Goal: Communication & Community: Answer question/provide support

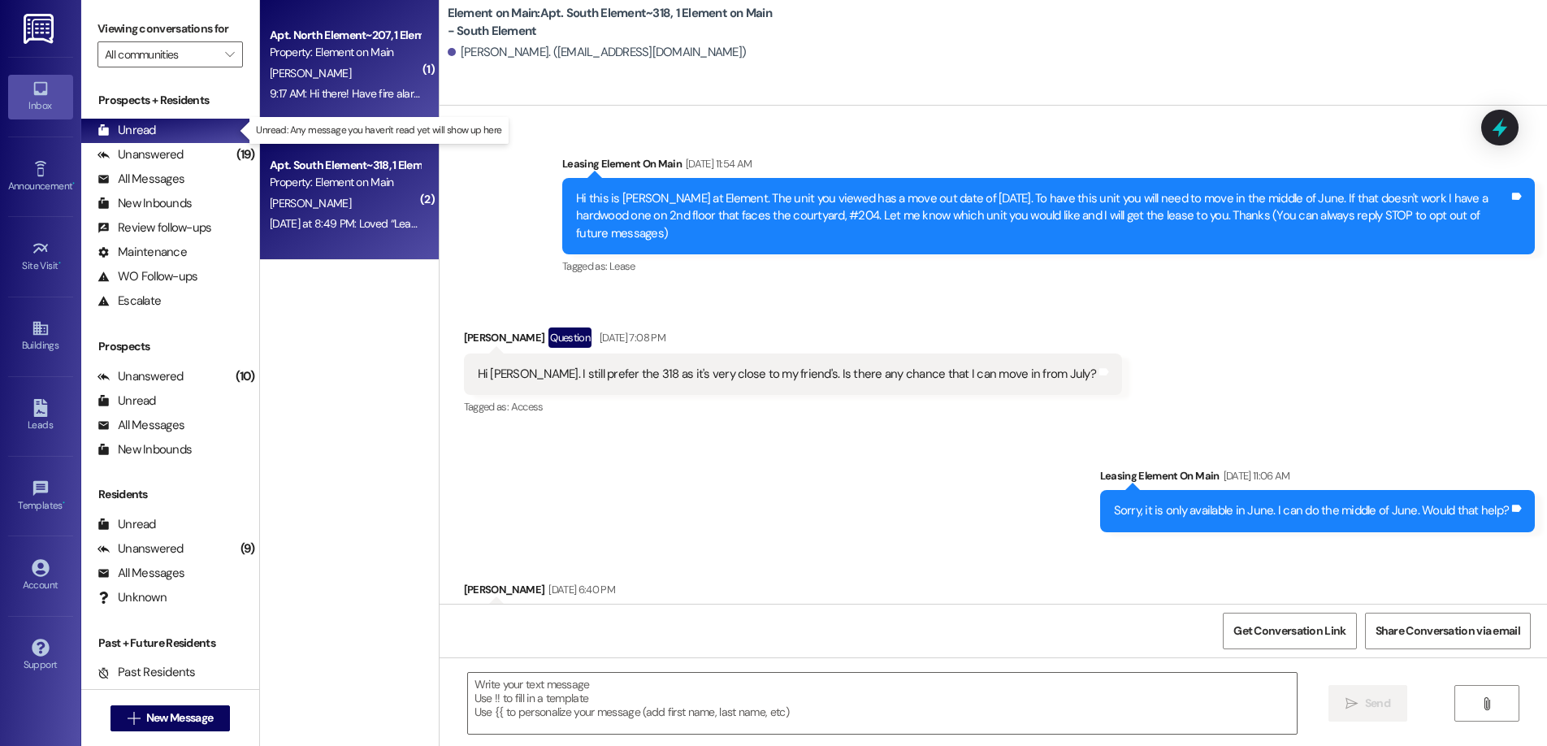
scroll to position [6404, 0]
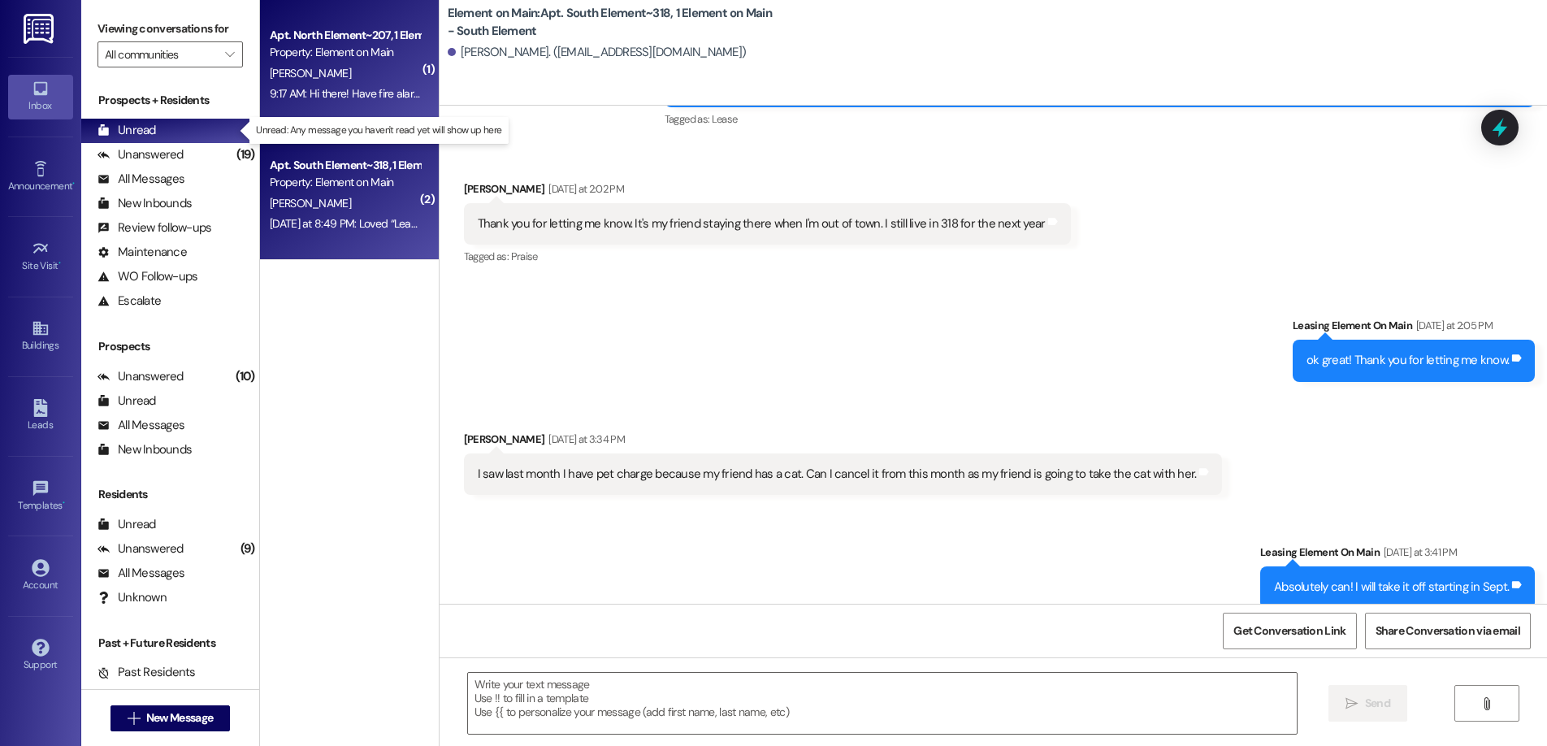
click at [383, 106] on div "Apt. North Element~207, 1 Element on Main - North Element Property: Element on …" at bounding box center [349, 65] width 179 height 130
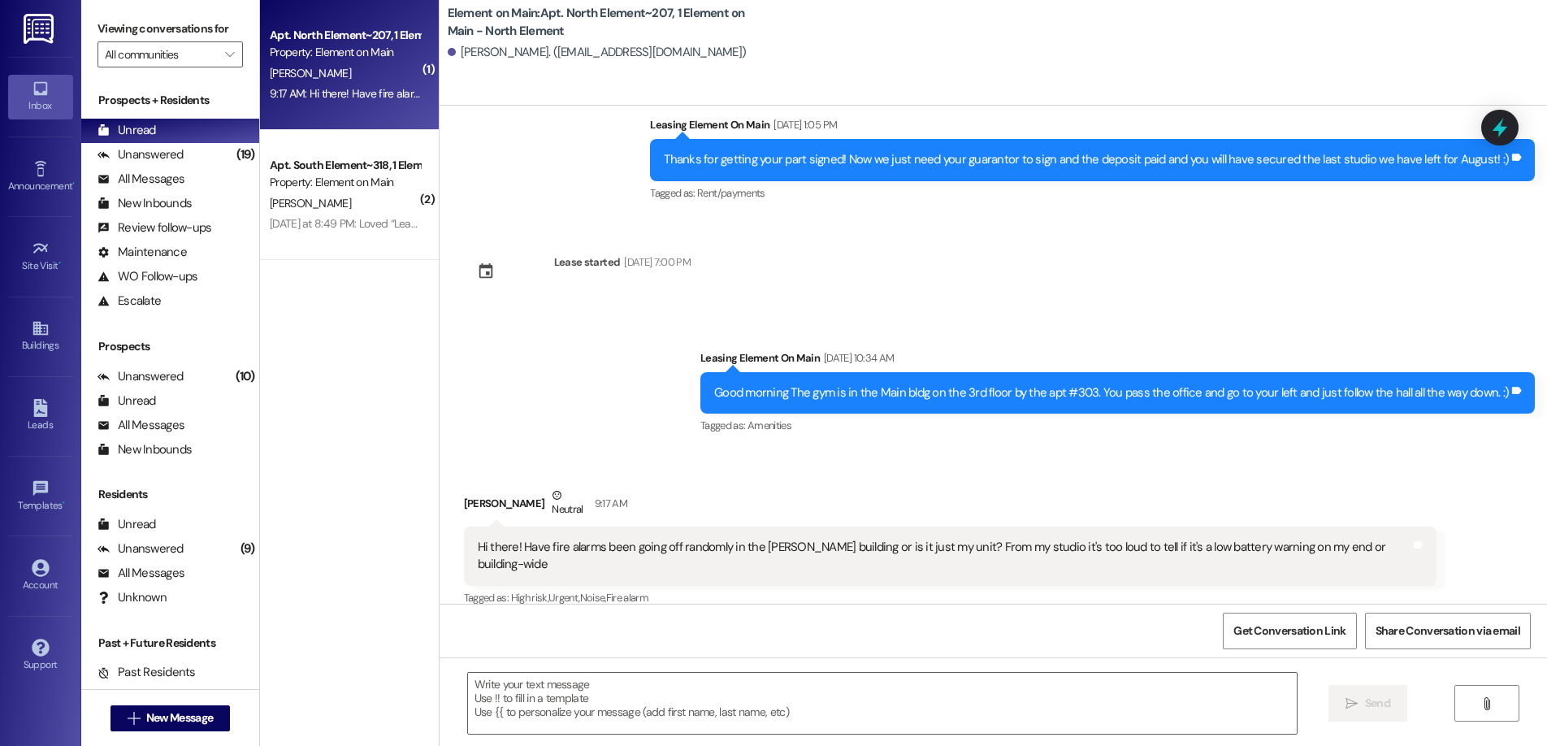
scroll to position [461, 0]
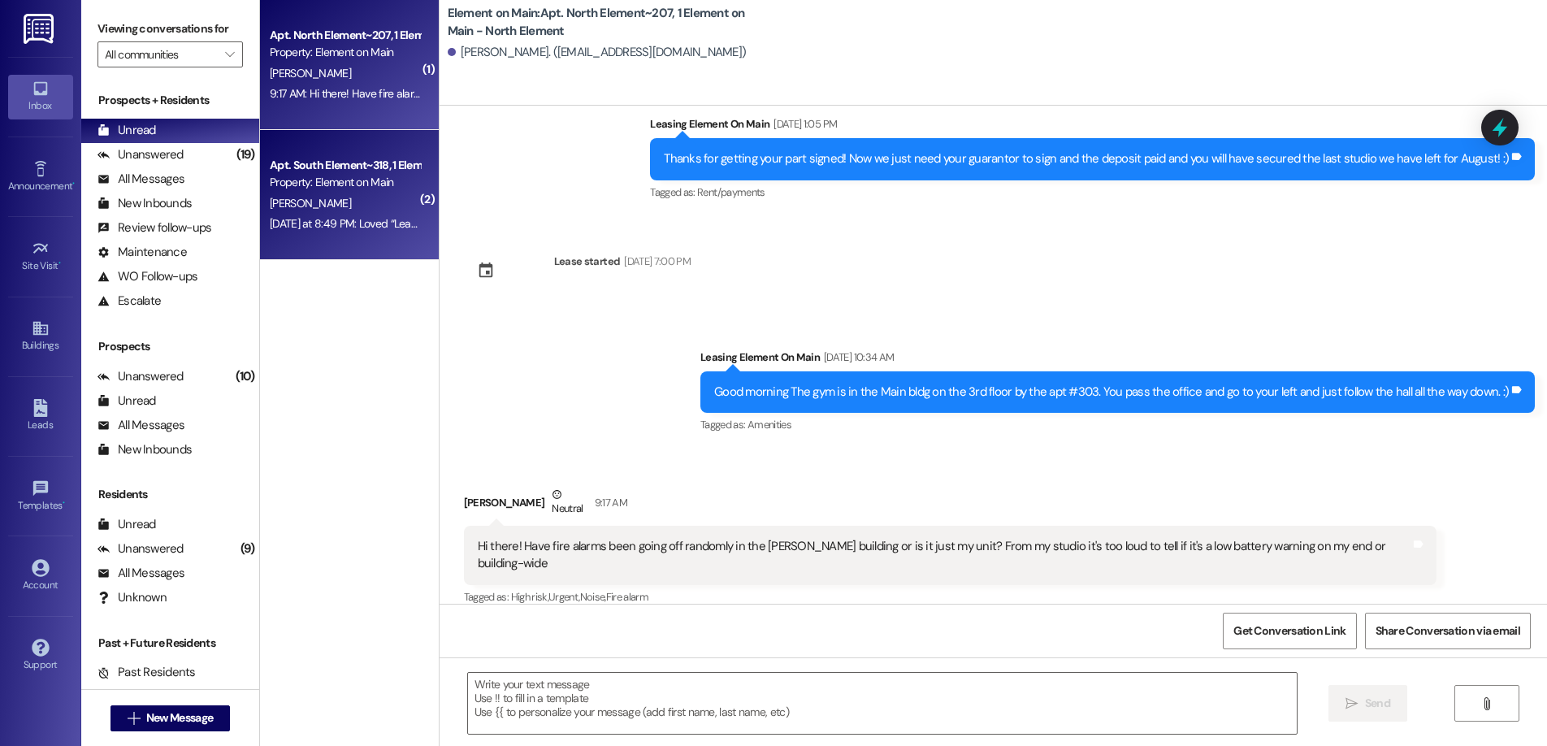
click at [350, 246] on div "Apt. South Element~318, 1 Element on Main - South Element Property: Element on …" at bounding box center [349, 195] width 179 height 130
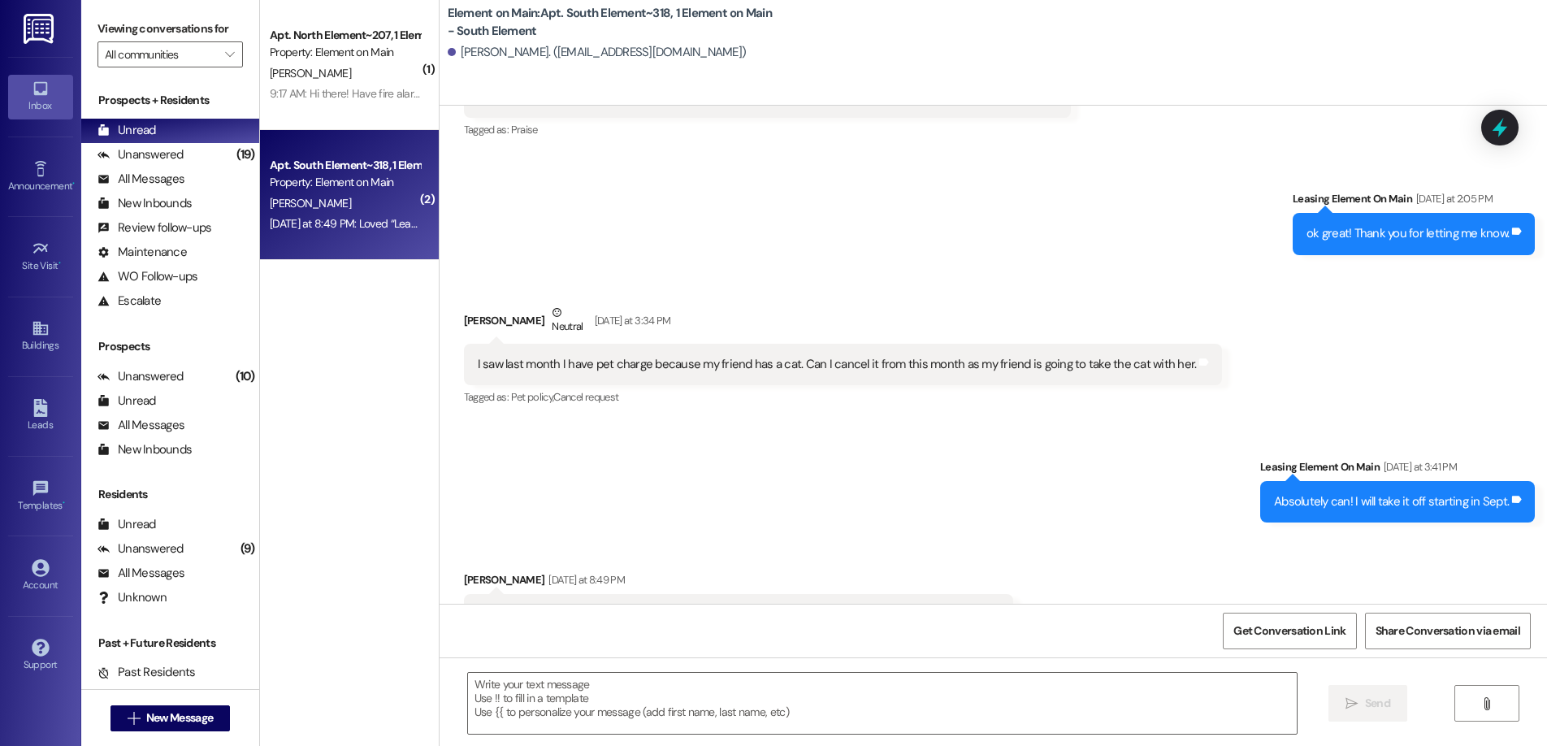
scroll to position [6581, 0]
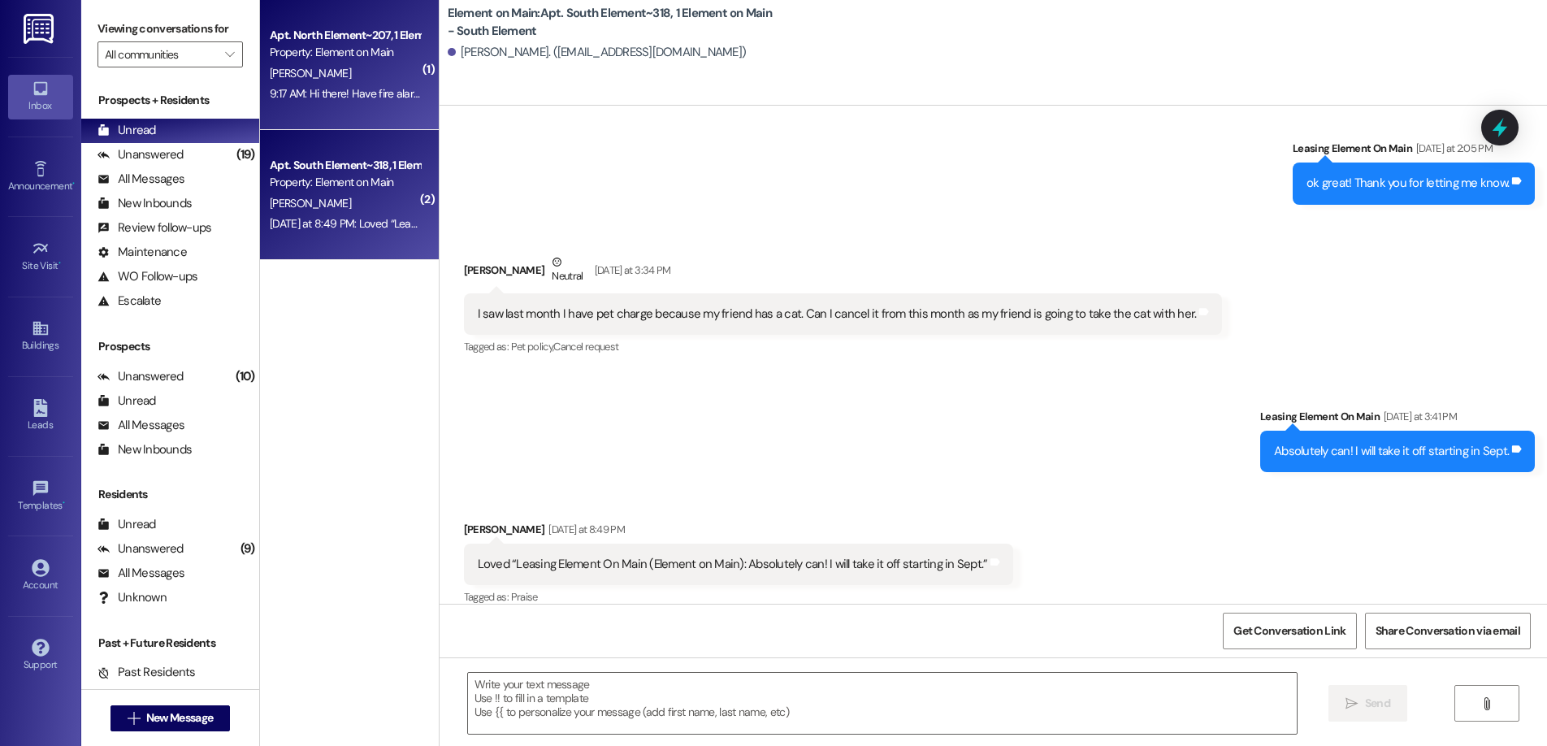
click at [292, 109] on div "Apt. North Element~207, 1 Element on Main - North Element Property: Element on …" at bounding box center [349, 65] width 179 height 130
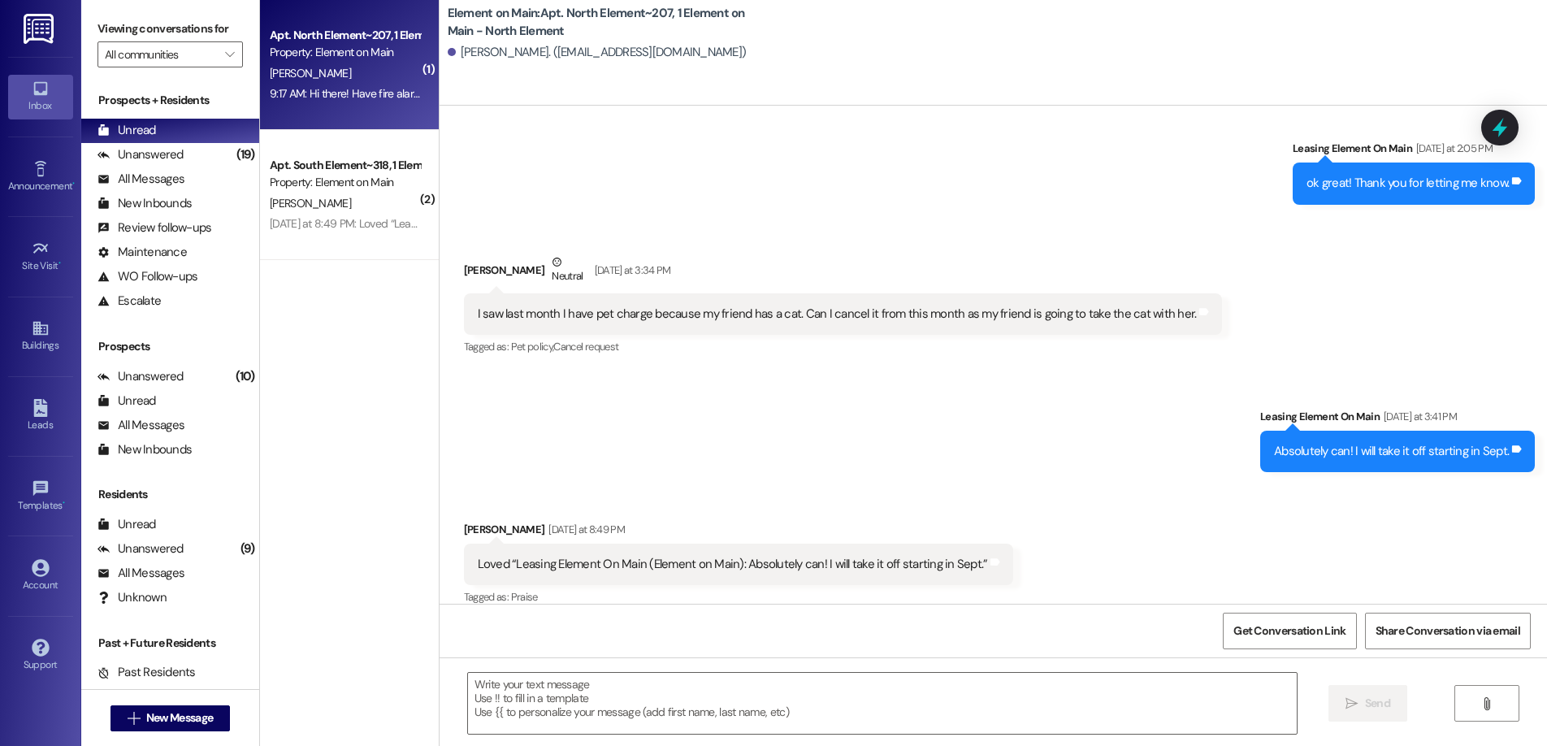
scroll to position [462, 0]
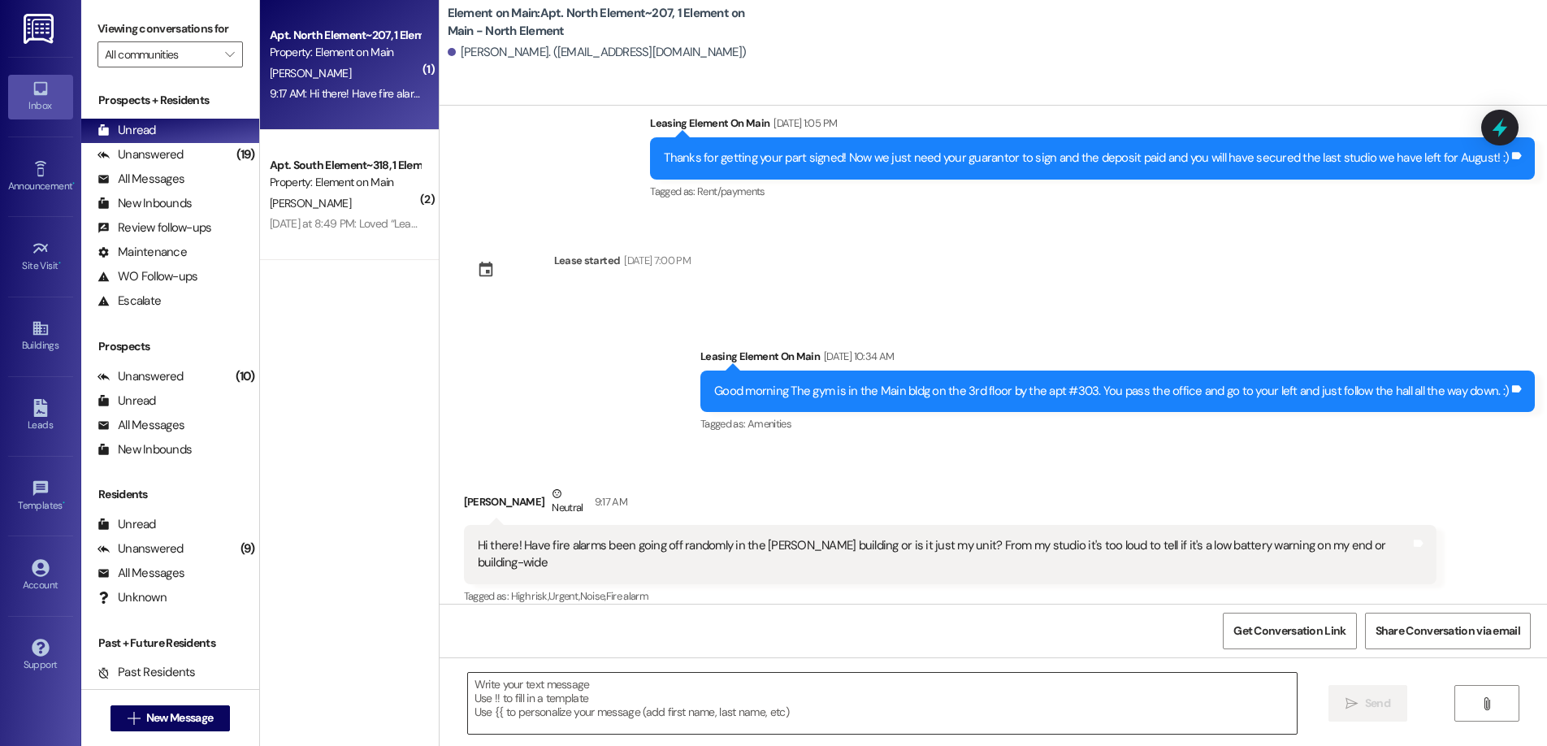
click at [513, 695] on textarea at bounding box center [882, 703] width 829 height 61
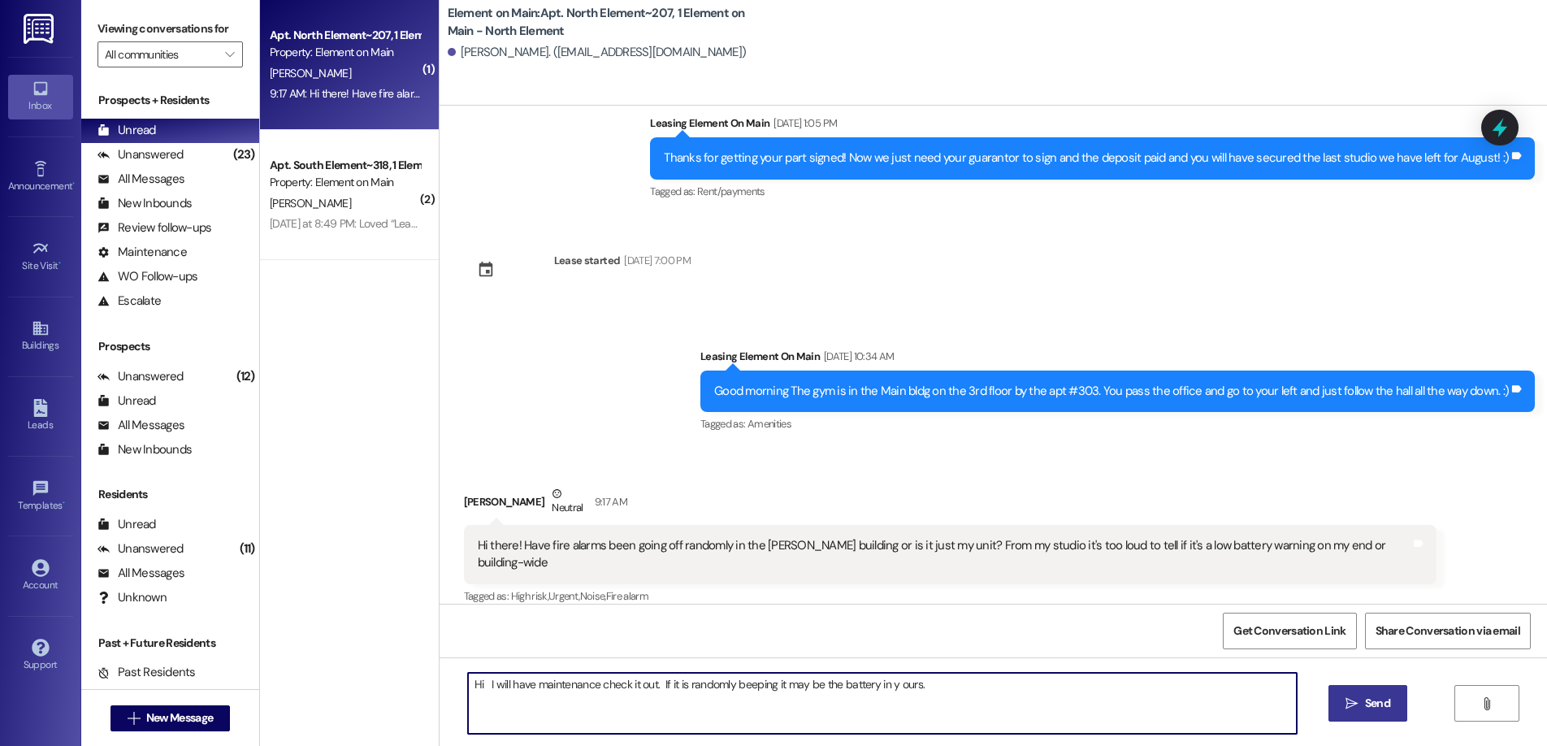
type textarea "Hi I will have maintenance check it out. If it is randomly beeping it may be th…"
drag, startPoint x: 1380, startPoint y: 697, endPoint x: 1400, endPoint y: 700, distance: 20.6
click at [1399, 704] on button " Send" at bounding box center [1367, 703] width 79 height 37
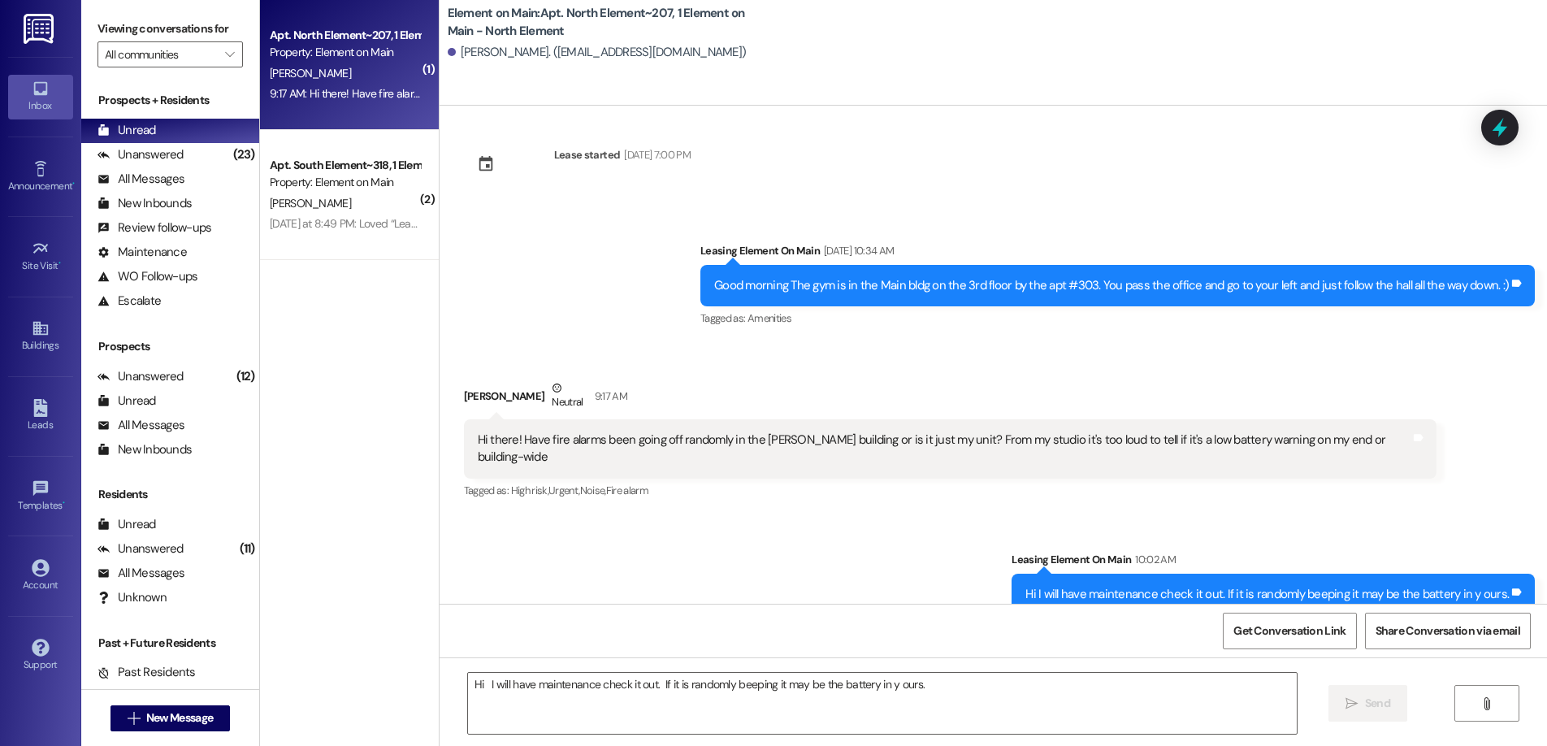
scroll to position [575, 0]
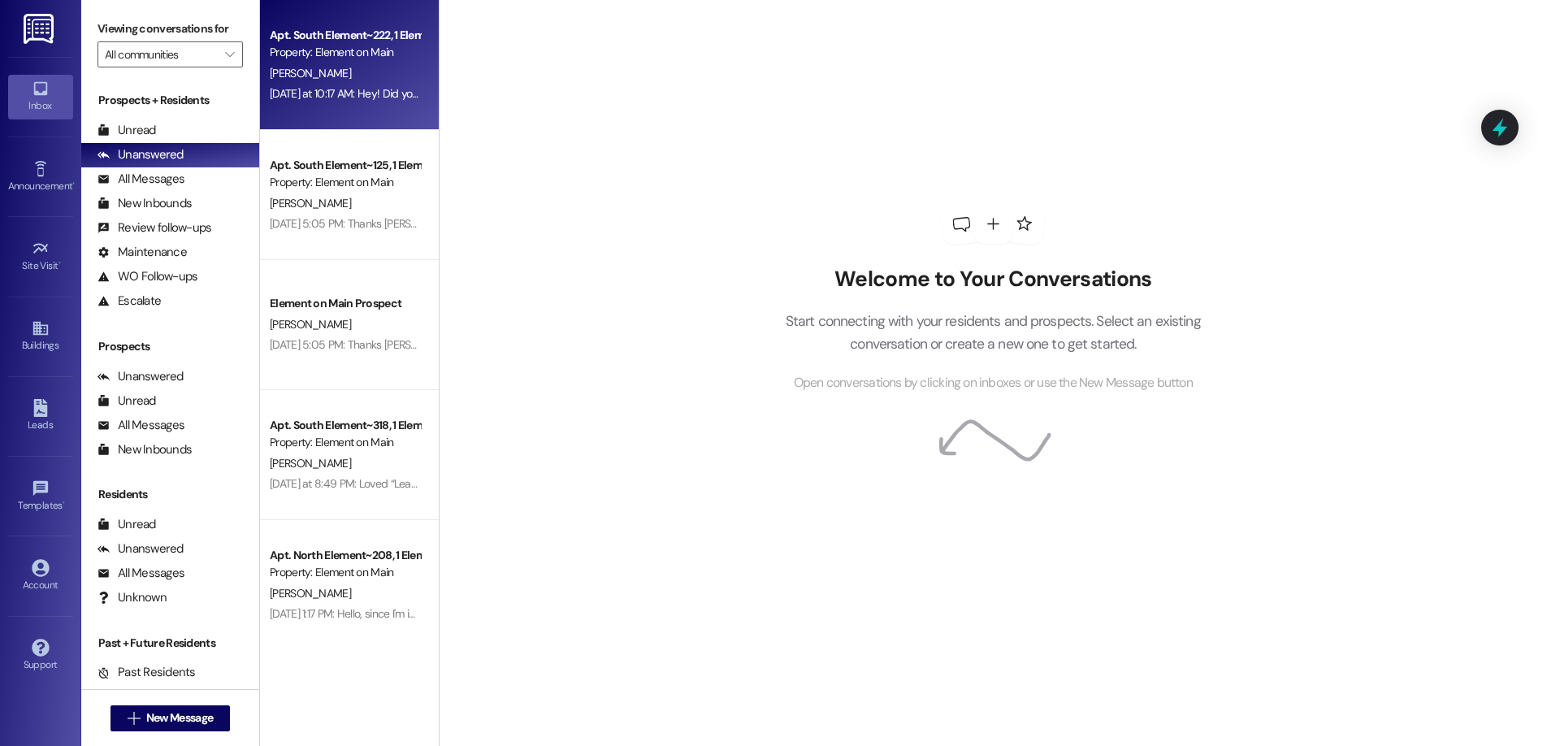
click at [372, 104] on div "[DATE] at 10:17 AM: Hey! Did you get my last message? I had asked to take the c…" at bounding box center [345, 94] width 154 height 20
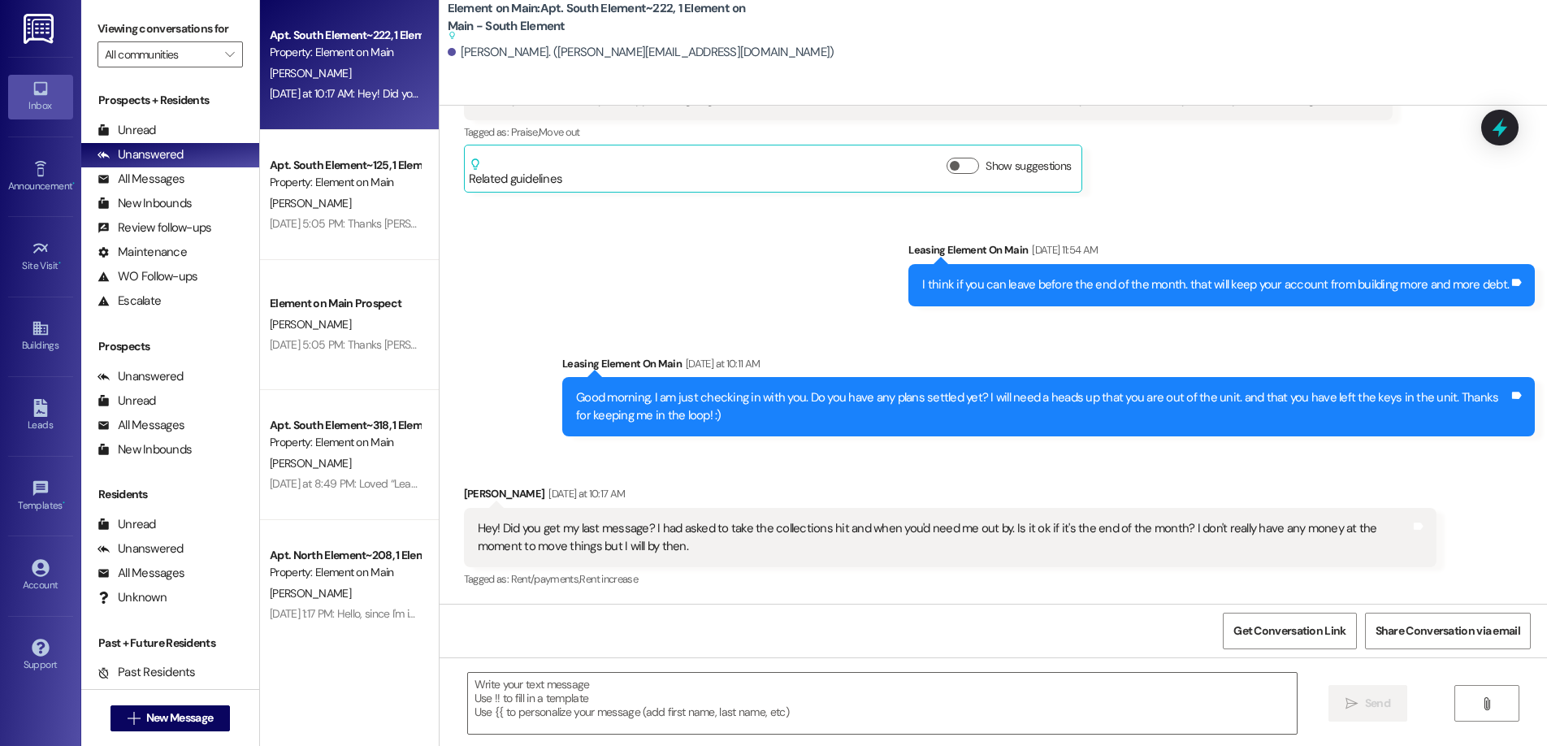
scroll to position [449, 0]
